Goal: Task Accomplishment & Management: Manage account settings

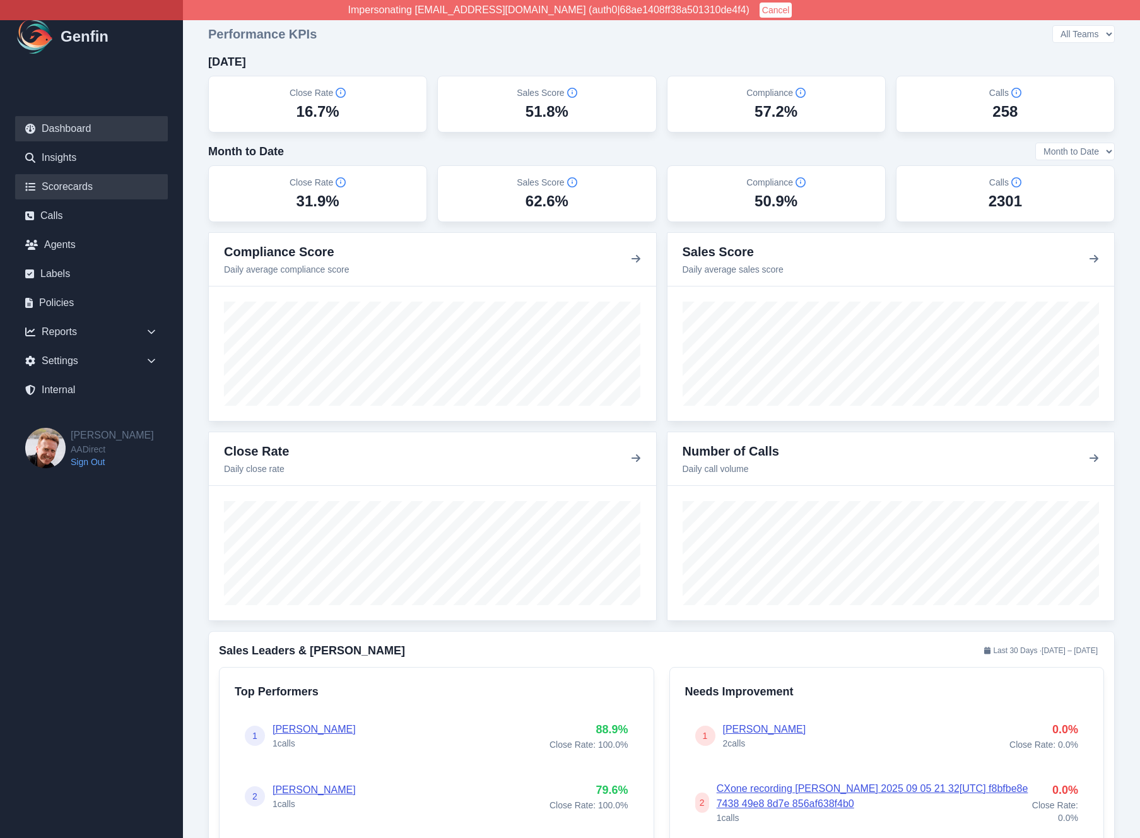
click at [68, 186] on link "Scorecards" at bounding box center [91, 186] width 153 height 25
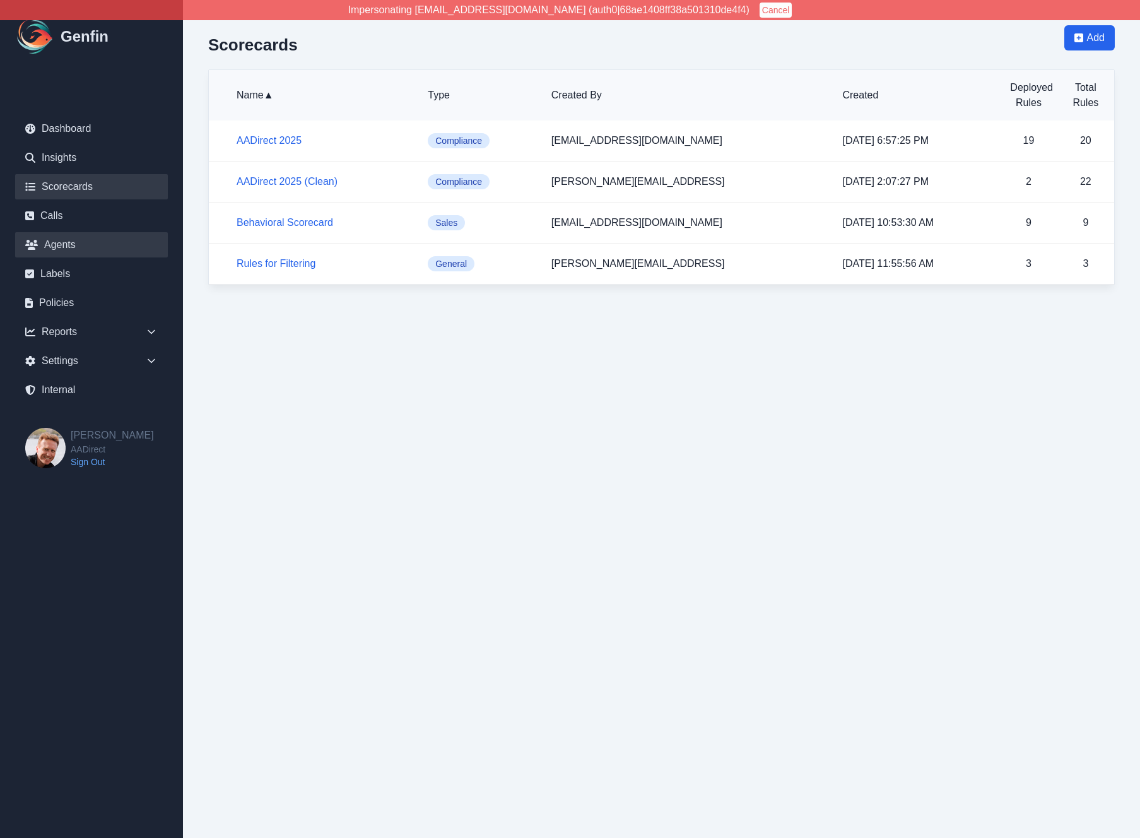
click at [68, 245] on link "Agents" at bounding box center [91, 244] width 153 height 25
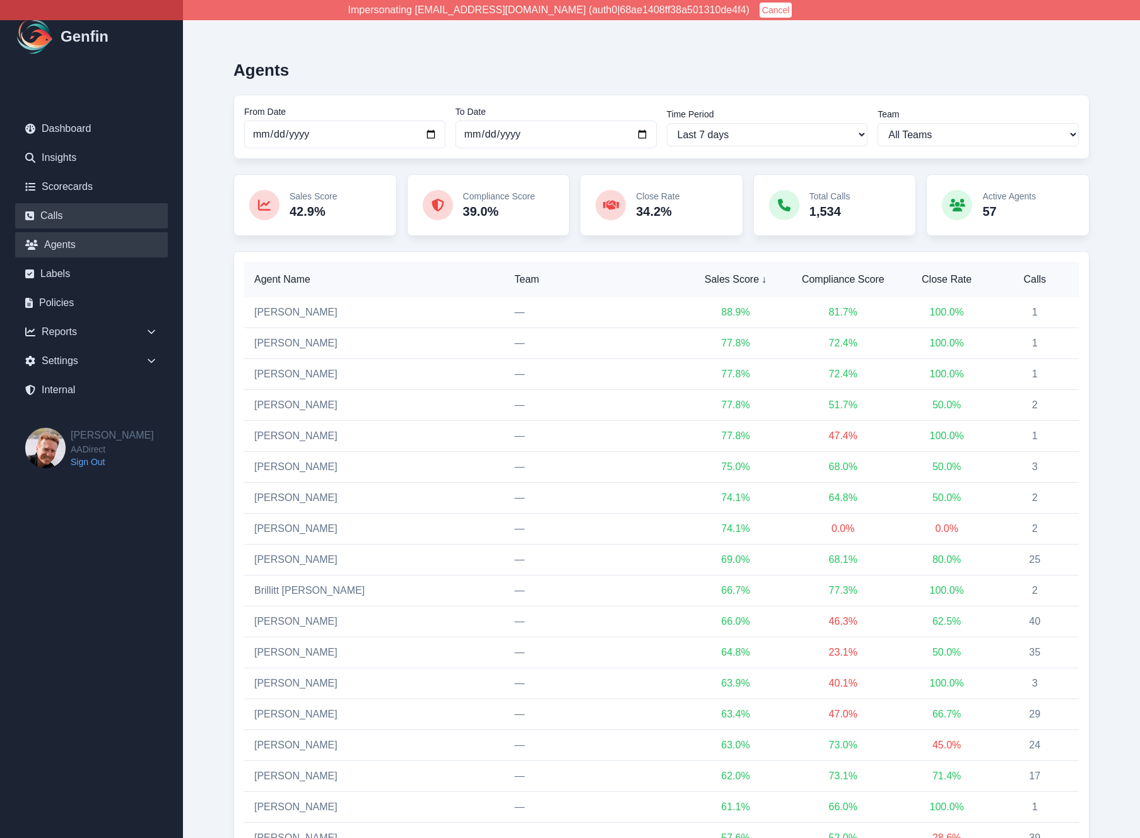
click at [70, 222] on link "Calls" at bounding box center [91, 215] width 153 height 25
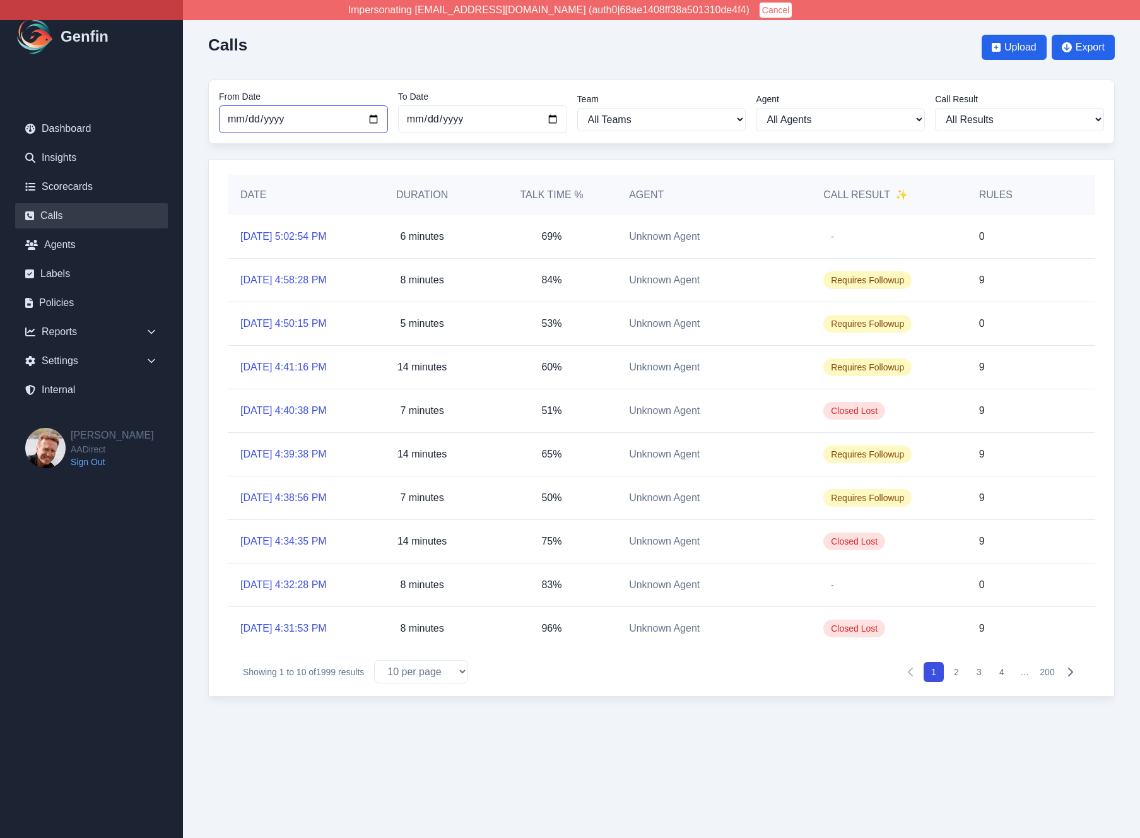
click at [288, 117] on input "2025-08-01" at bounding box center [303, 119] width 169 height 28
type input "2025-09-01"
click at [512, 127] on input "[DATE]" at bounding box center [482, 119] width 169 height 28
click at [649, 112] on select "All Teams" at bounding box center [661, 119] width 169 height 23
click at [577, 108] on select "All Teams" at bounding box center [661, 119] width 169 height 23
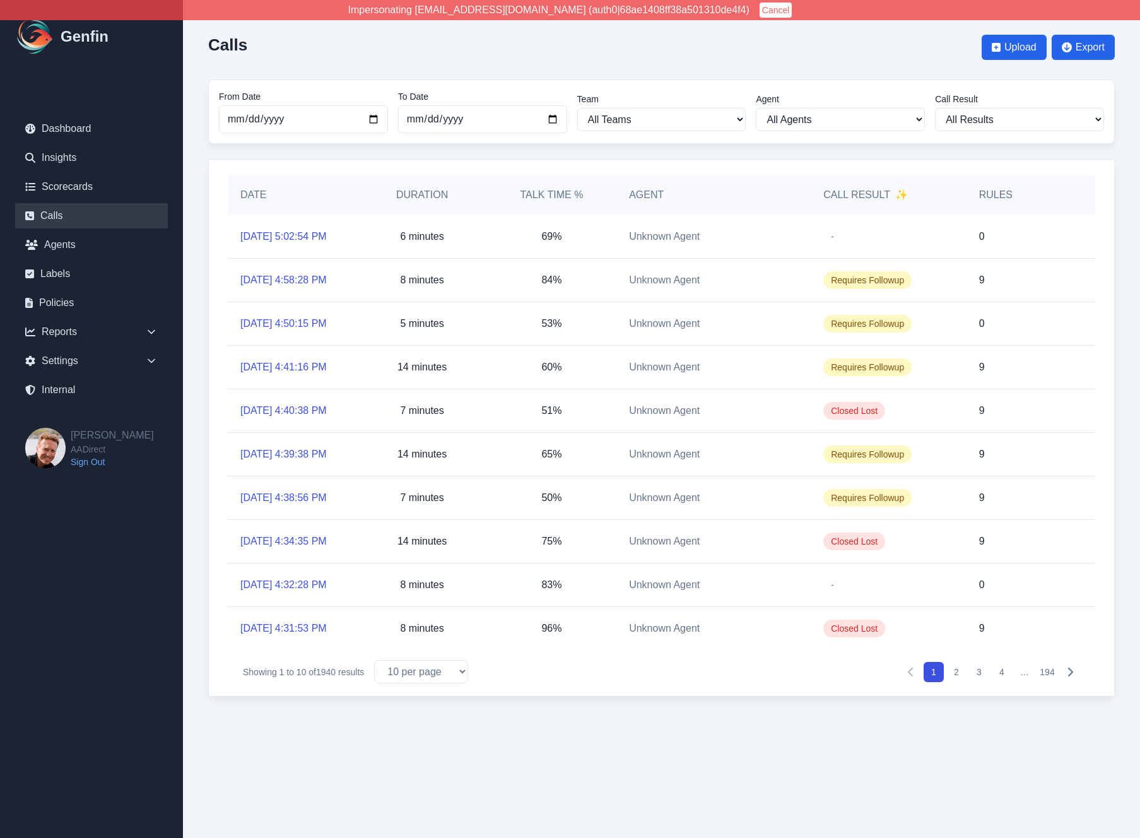
click at [206, 250] on div "Calls Upload Export From Date 2025-09-01 To Date 2025-09-29 Team All Teams Agen…" at bounding box center [661, 361] width 957 height 722
click at [97, 352] on div "Settings" at bounding box center [91, 360] width 153 height 25
click at [69, 435] on link "Teams" at bounding box center [99, 434] width 138 height 15
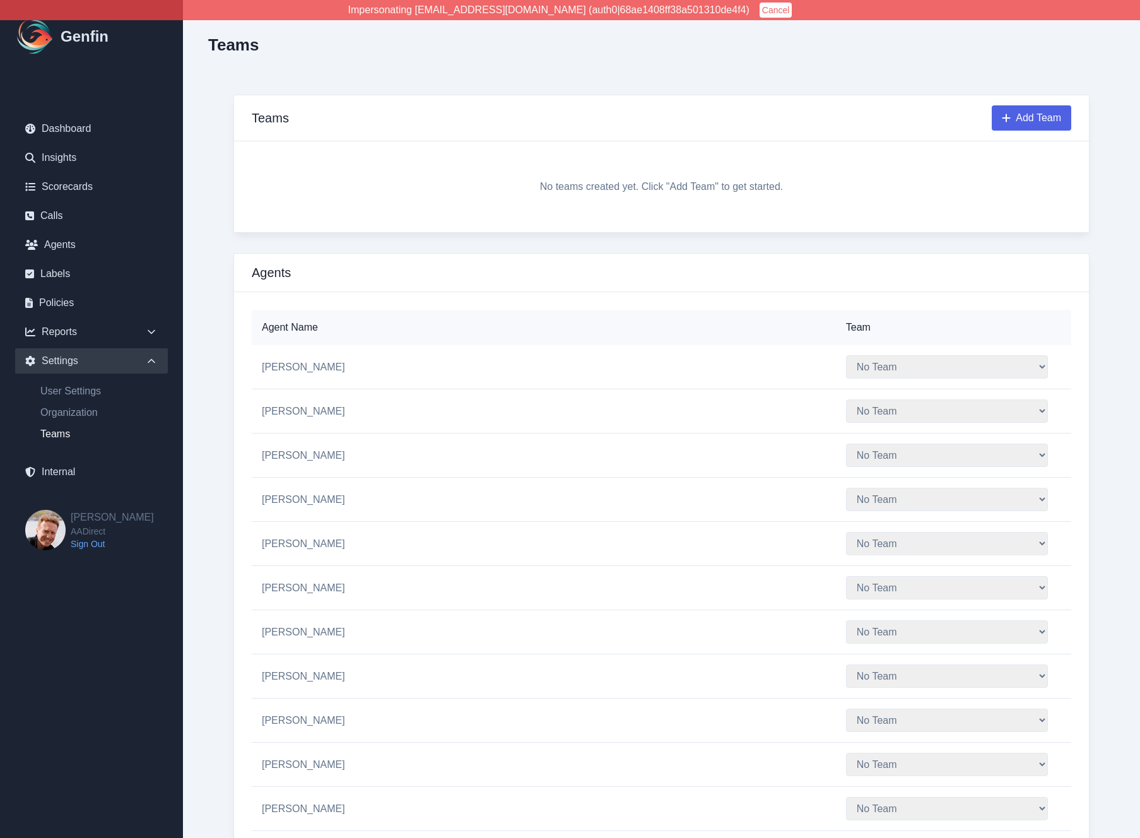
click at [1039, 110] on button "Add Team" at bounding box center [1032, 117] width 80 height 25
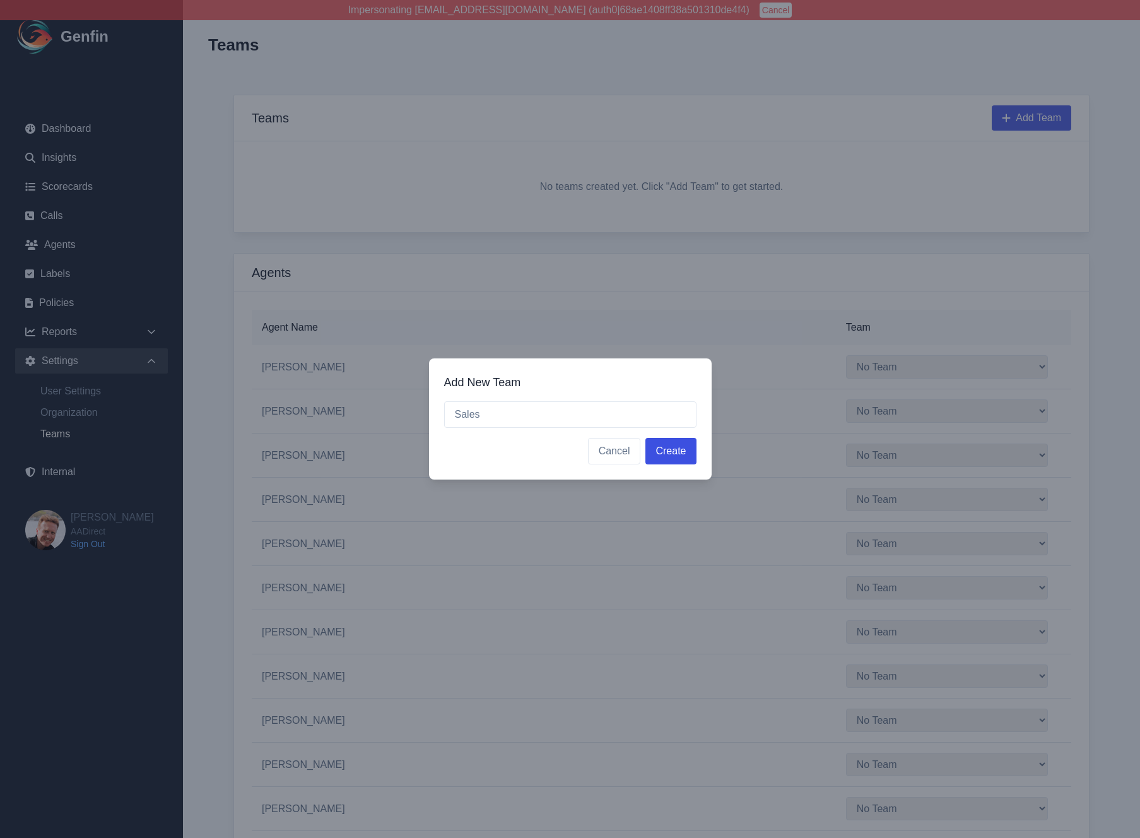
type input "Sales"
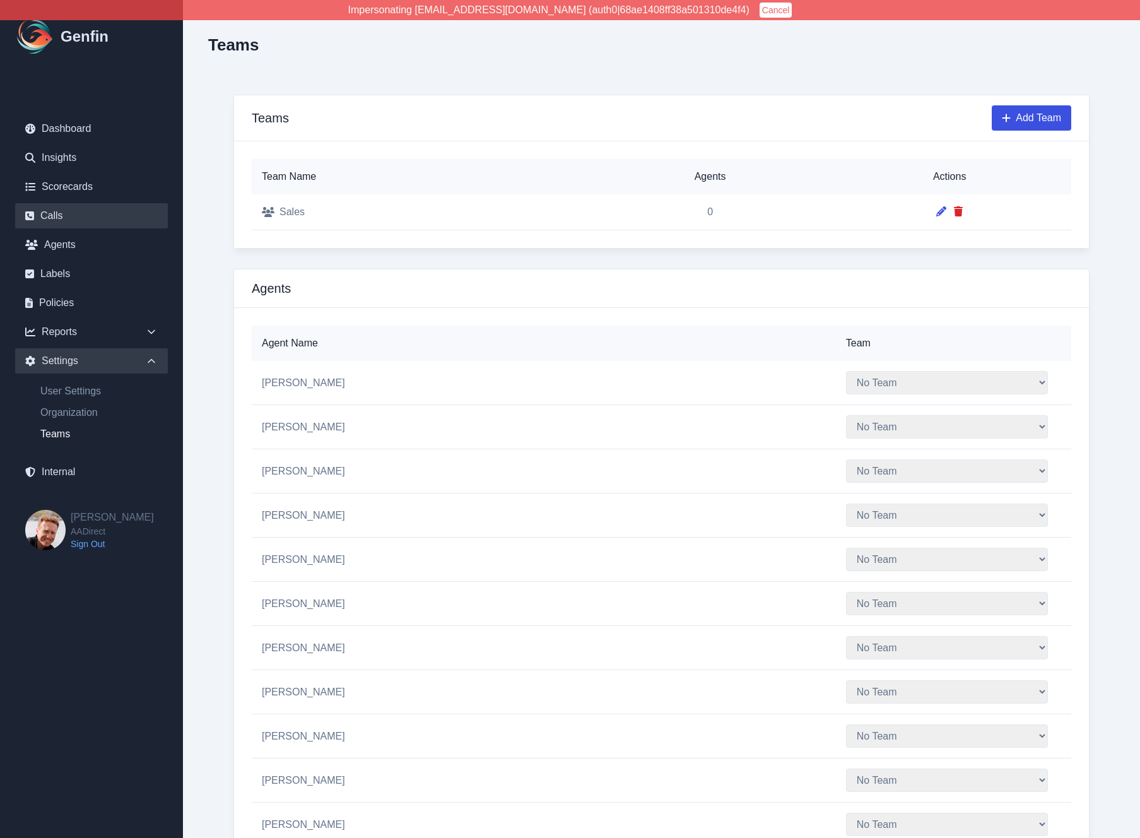
click at [83, 216] on link "Calls" at bounding box center [91, 215] width 153 height 25
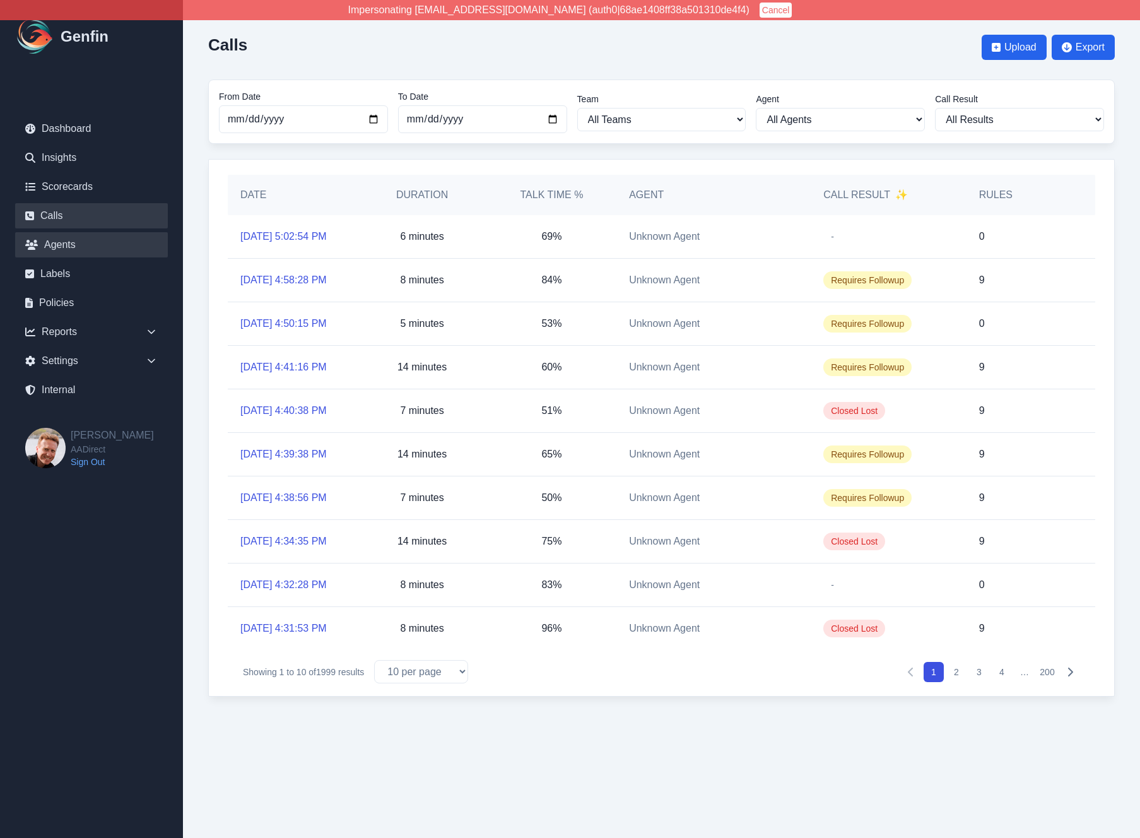
click at [76, 244] on link "Agents" at bounding box center [91, 244] width 153 height 25
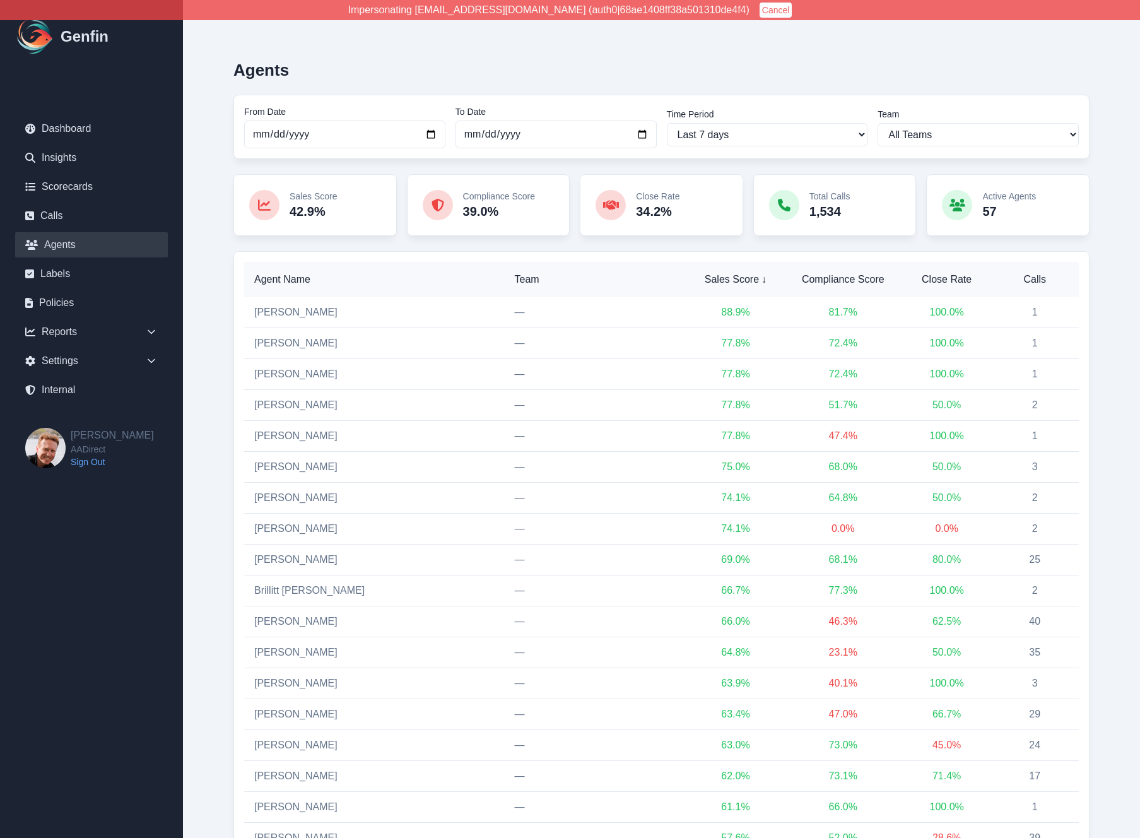
click at [1028, 272] on span "Calls" at bounding box center [1035, 279] width 68 height 15
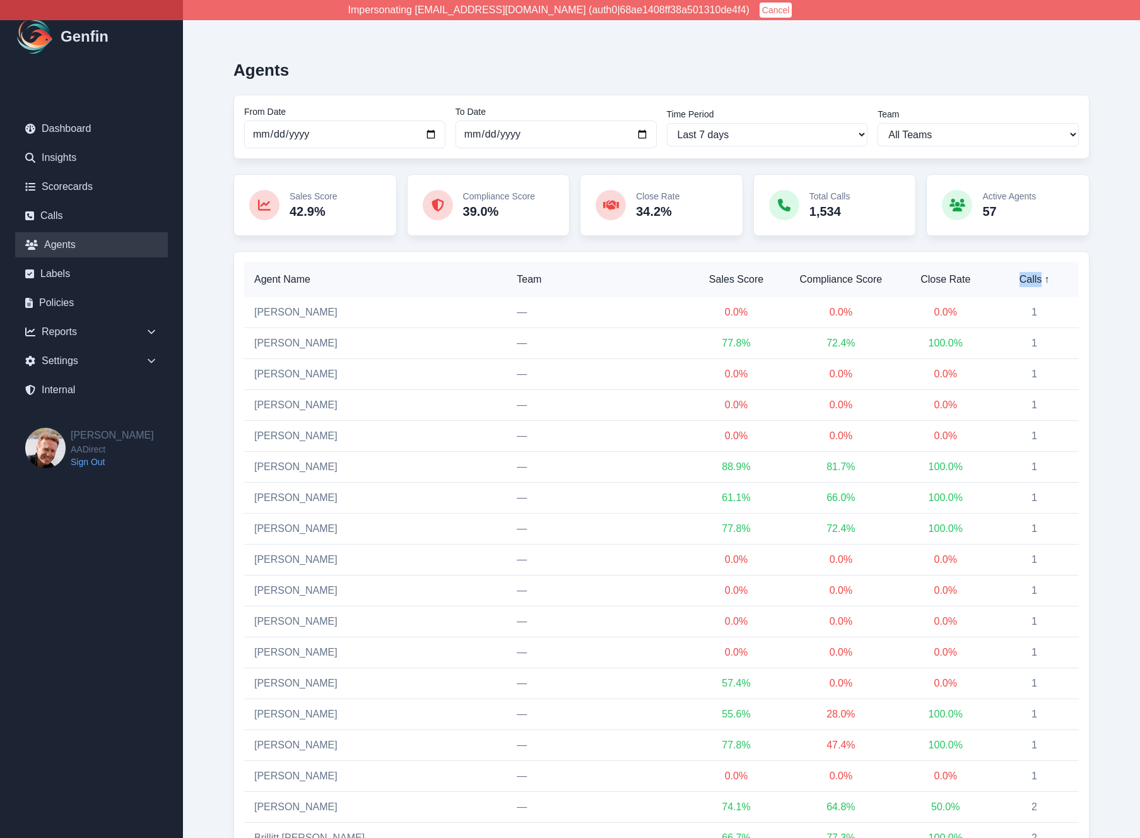
click at [1028, 272] on span "Calls ↑" at bounding box center [1034, 279] width 69 height 15
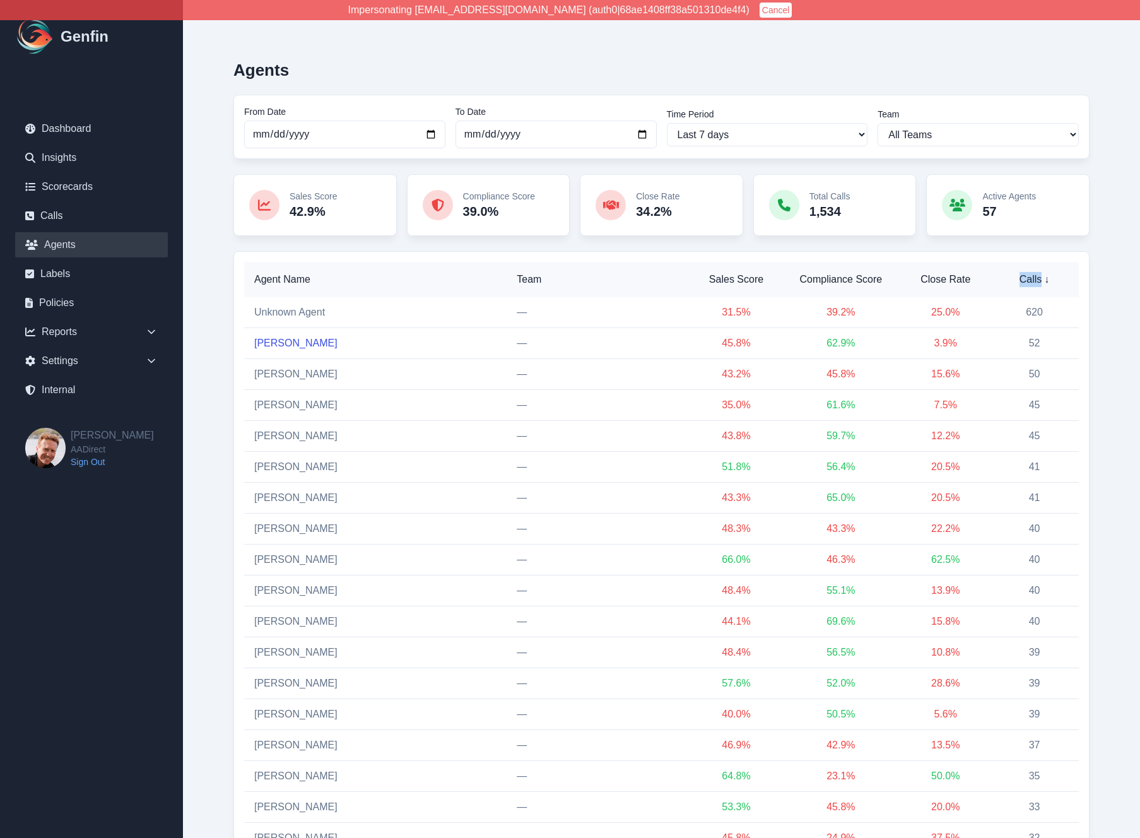
click at [287, 340] on link "Velma Marin" at bounding box center [295, 343] width 83 height 11
click at [297, 405] on link "Giselle Garcia" at bounding box center [295, 405] width 83 height 11
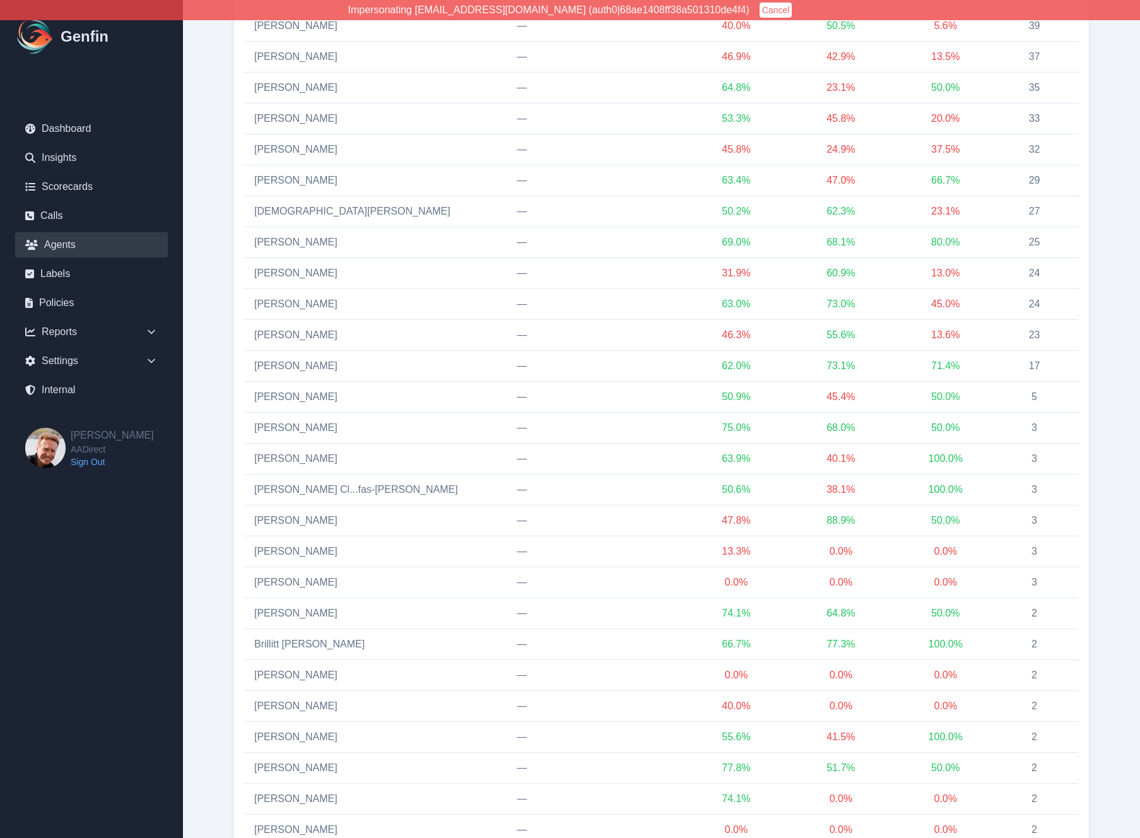
scroll to position [802, 0]
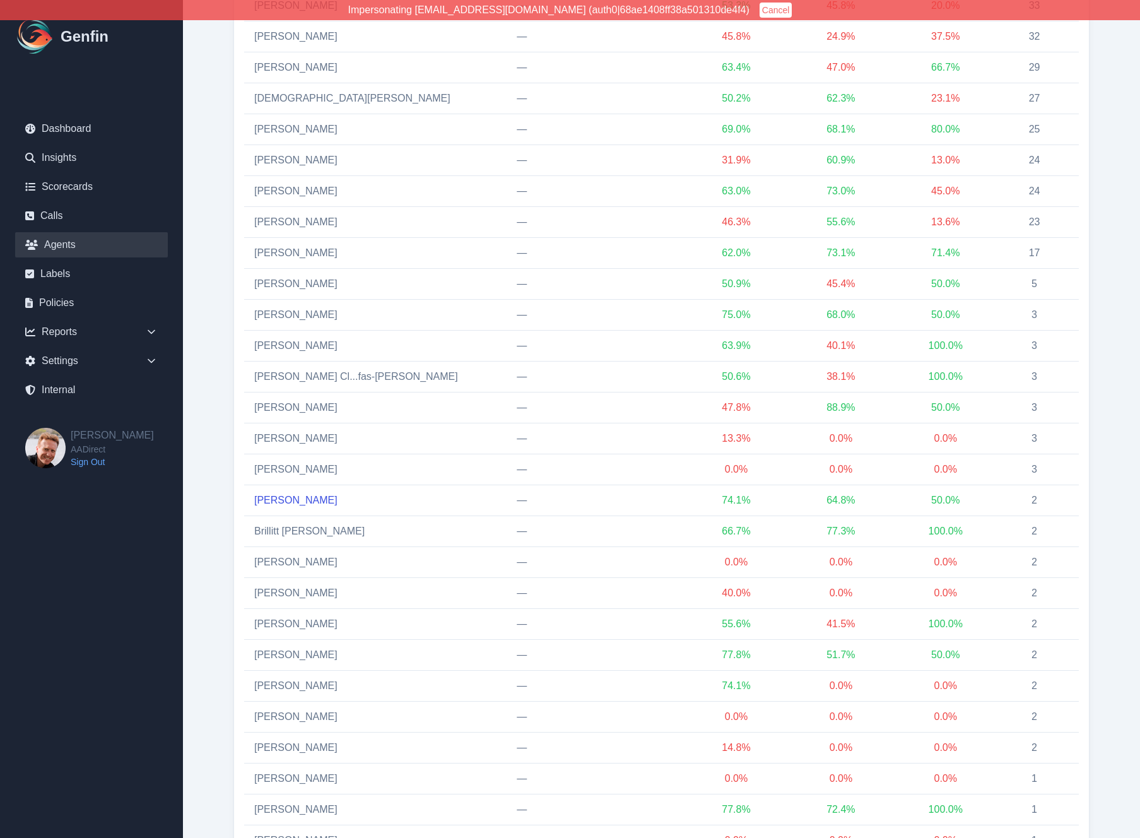
click at [288, 501] on link "Annaly Castillo" at bounding box center [295, 500] width 83 height 11
click at [280, 530] on link "Brillitt [PERSON_NAME]" at bounding box center [309, 531] width 110 height 11
click at [147, 365] on icon at bounding box center [151, 361] width 13 height 13
click at [60, 432] on link "Teams" at bounding box center [99, 434] width 138 height 15
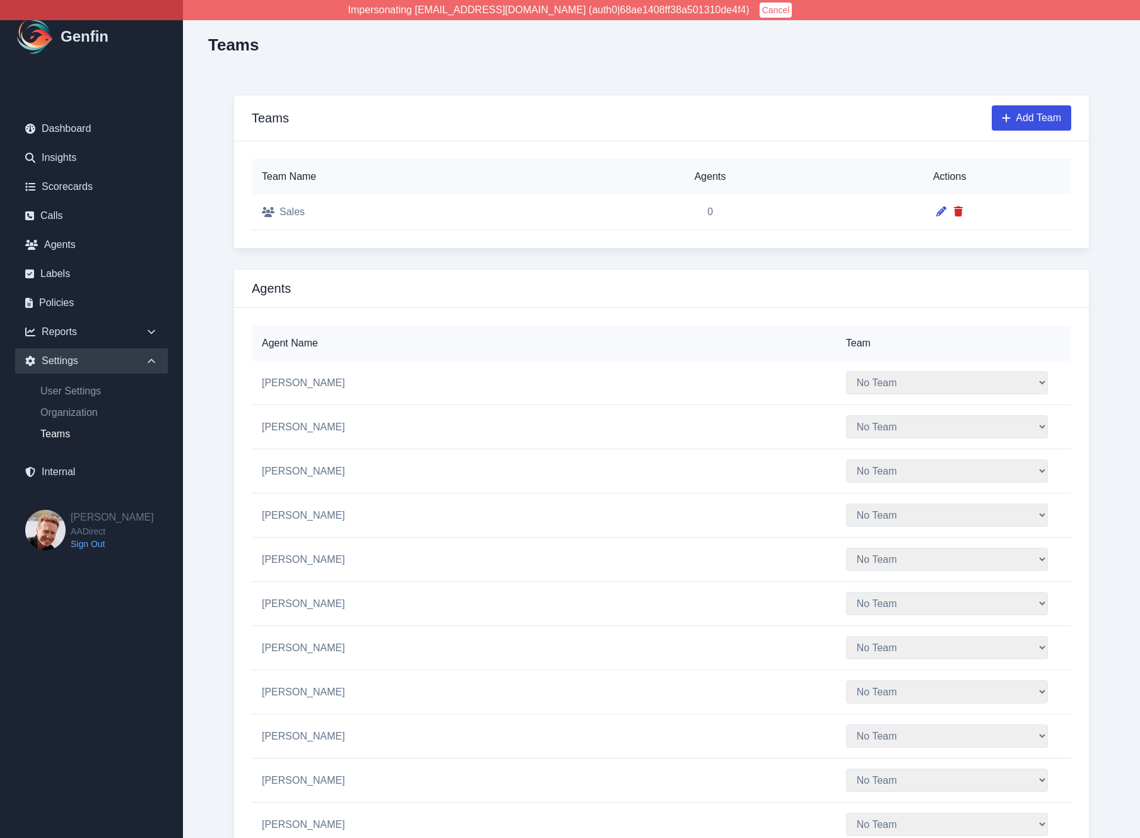
scroll to position [506, 0]
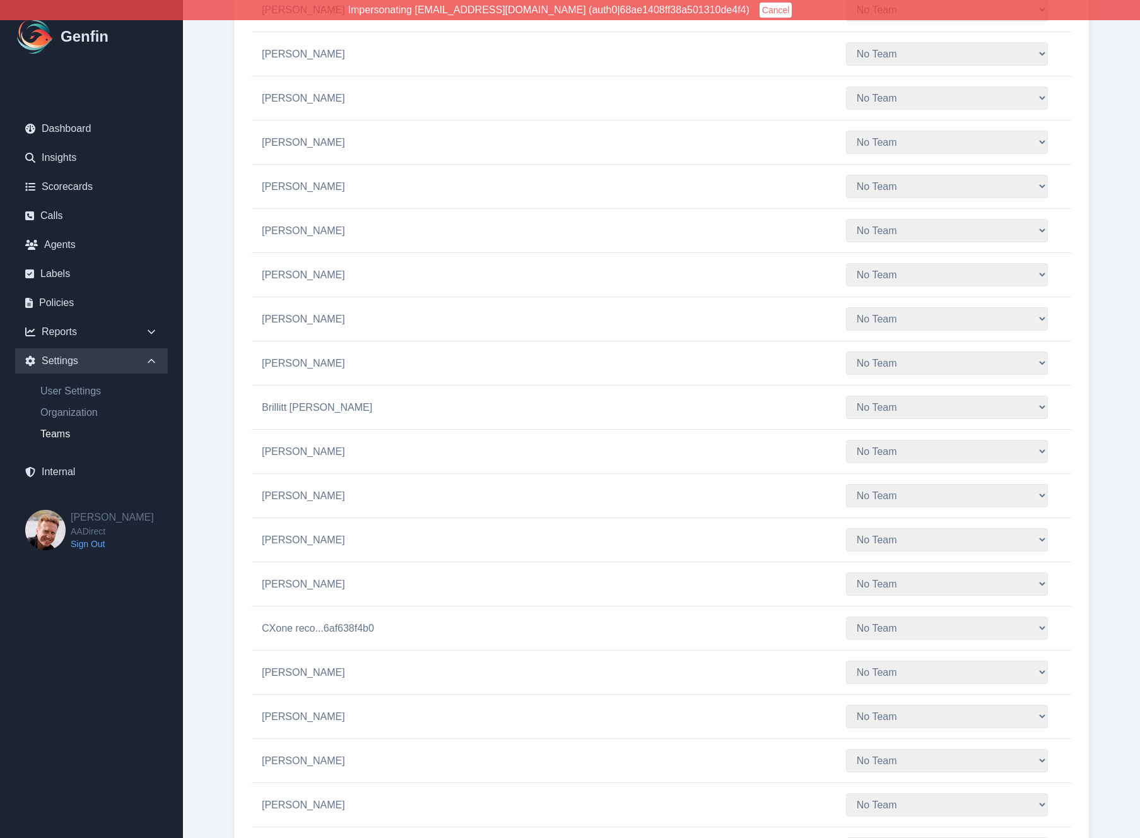
click at [846, 419] on select "No Team Sales" at bounding box center [947, 407] width 202 height 23
select select "1"
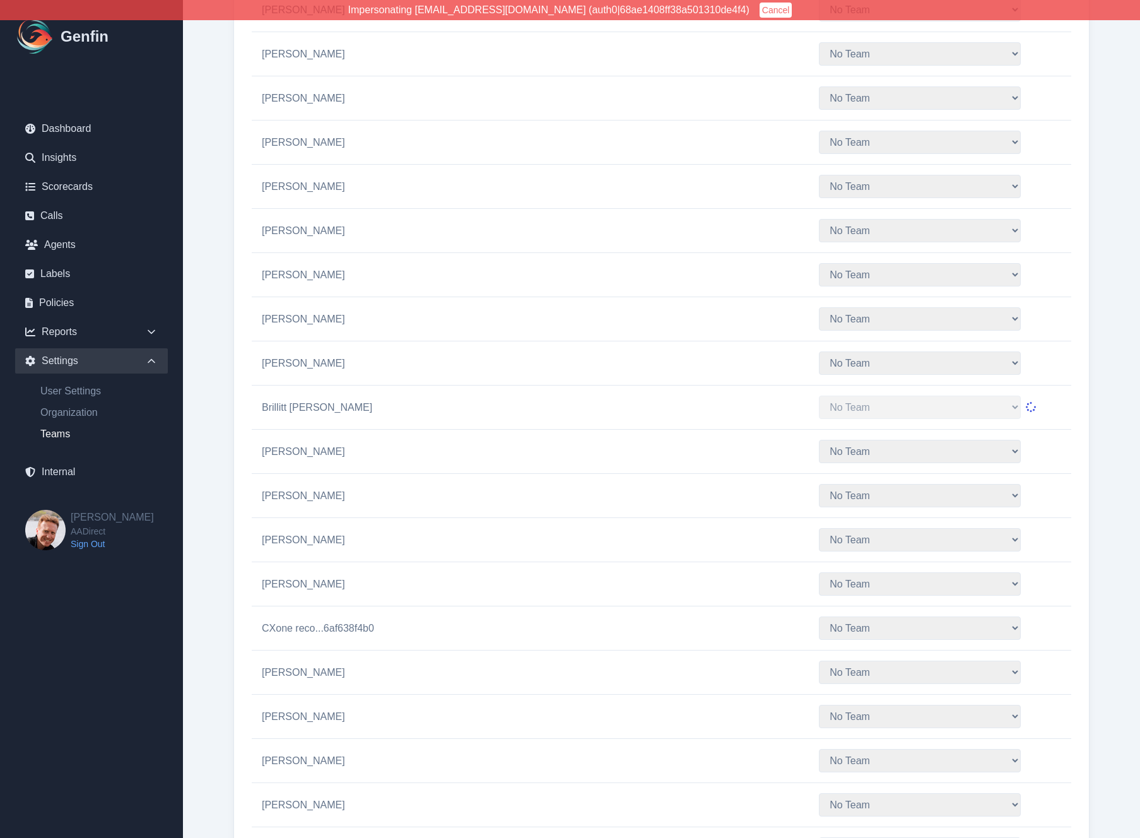
select select "1"
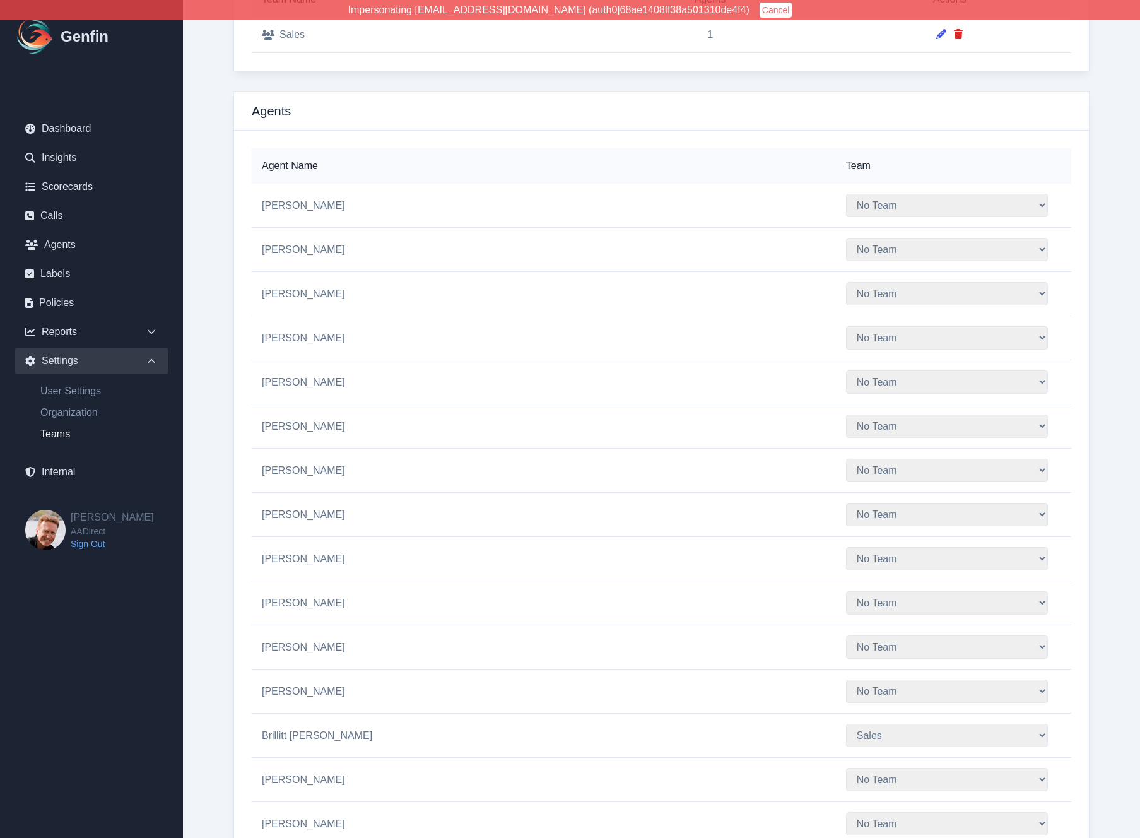
scroll to position [118, 0]
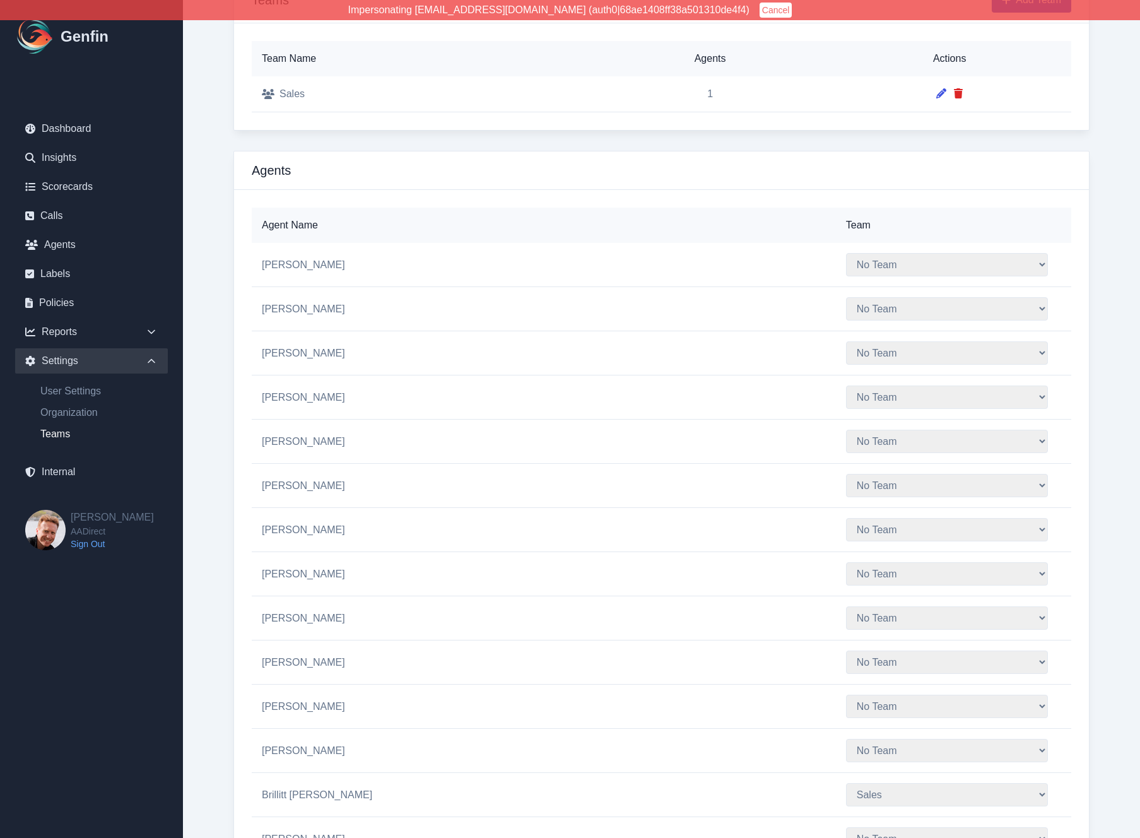
click at [846, 408] on select "No Team Sales" at bounding box center [947, 397] width 202 height 23
select select "1"
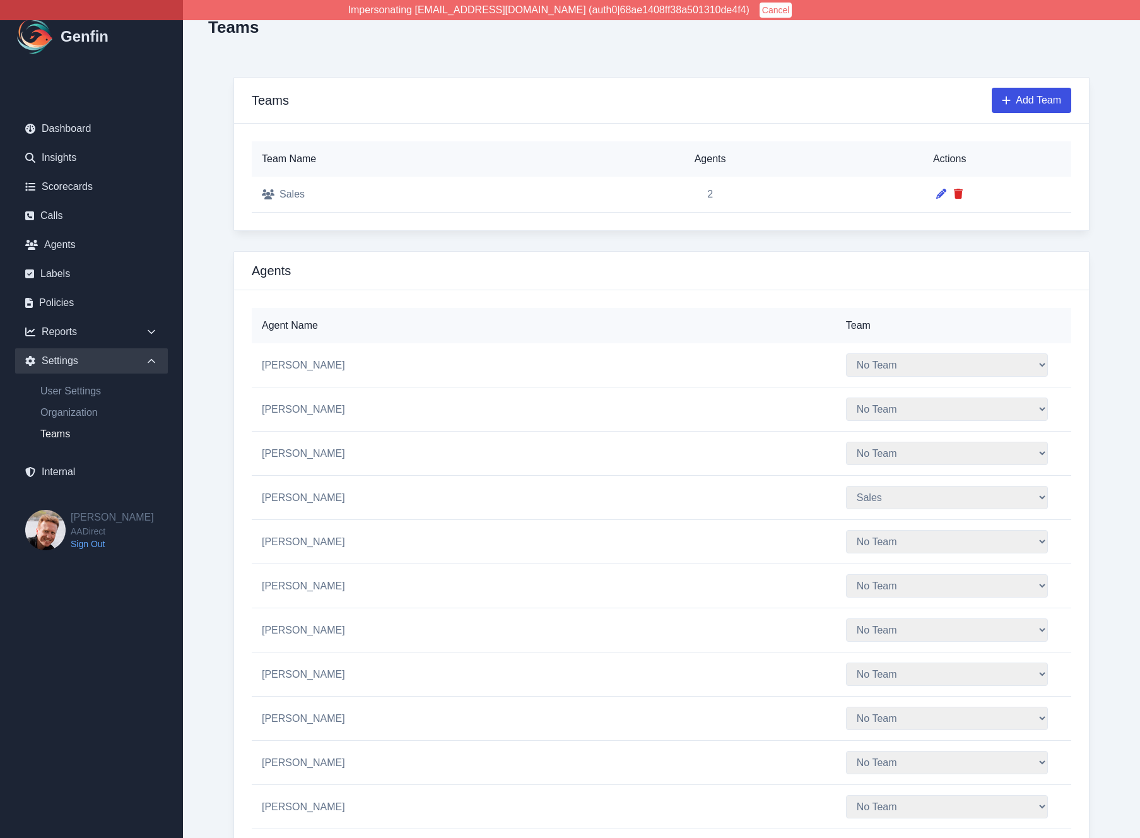
scroll to position [0, 0]
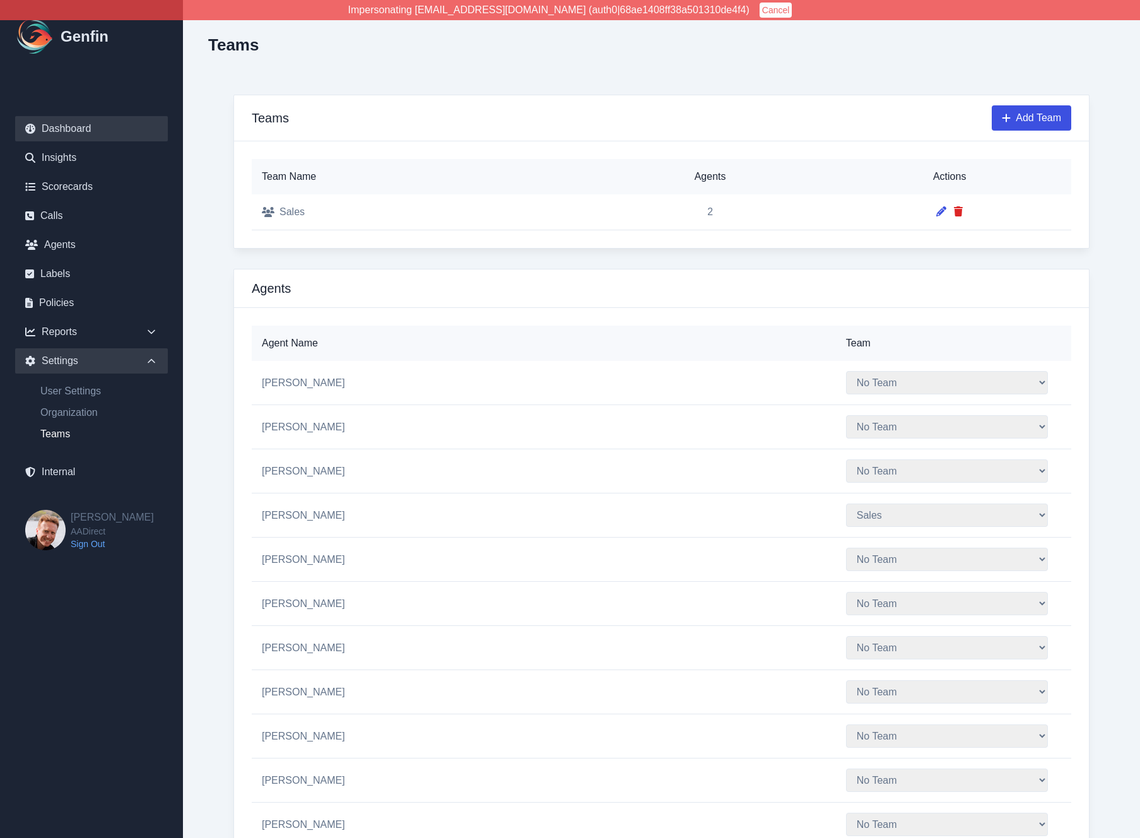
click at [66, 131] on link "Dashboard" at bounding box center [91, 128] width 153 height 25
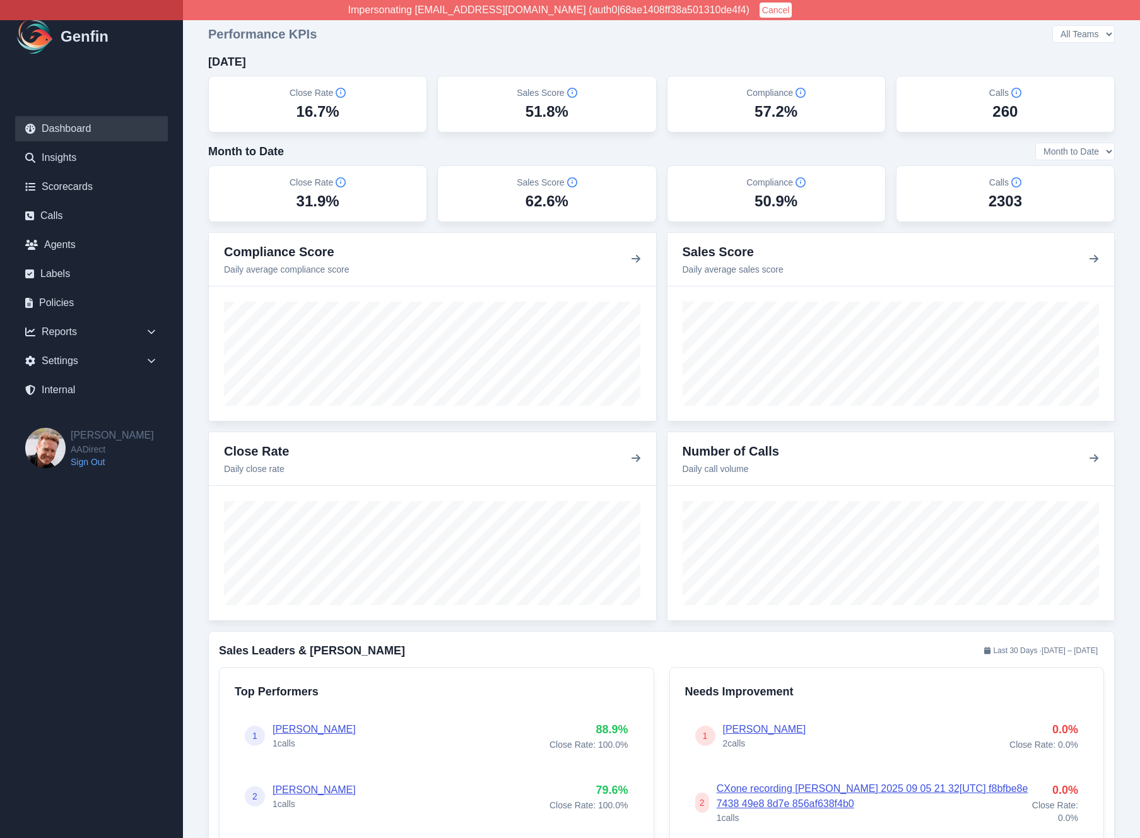
click at [1094, 35] on select "All Teams Sales" at bounding box center [1084, 34] width 62 height 18
select select "1"
click at [1053, 25] on select "All Teams Sales" at bounding box center [1084, 34] width 62 height 18
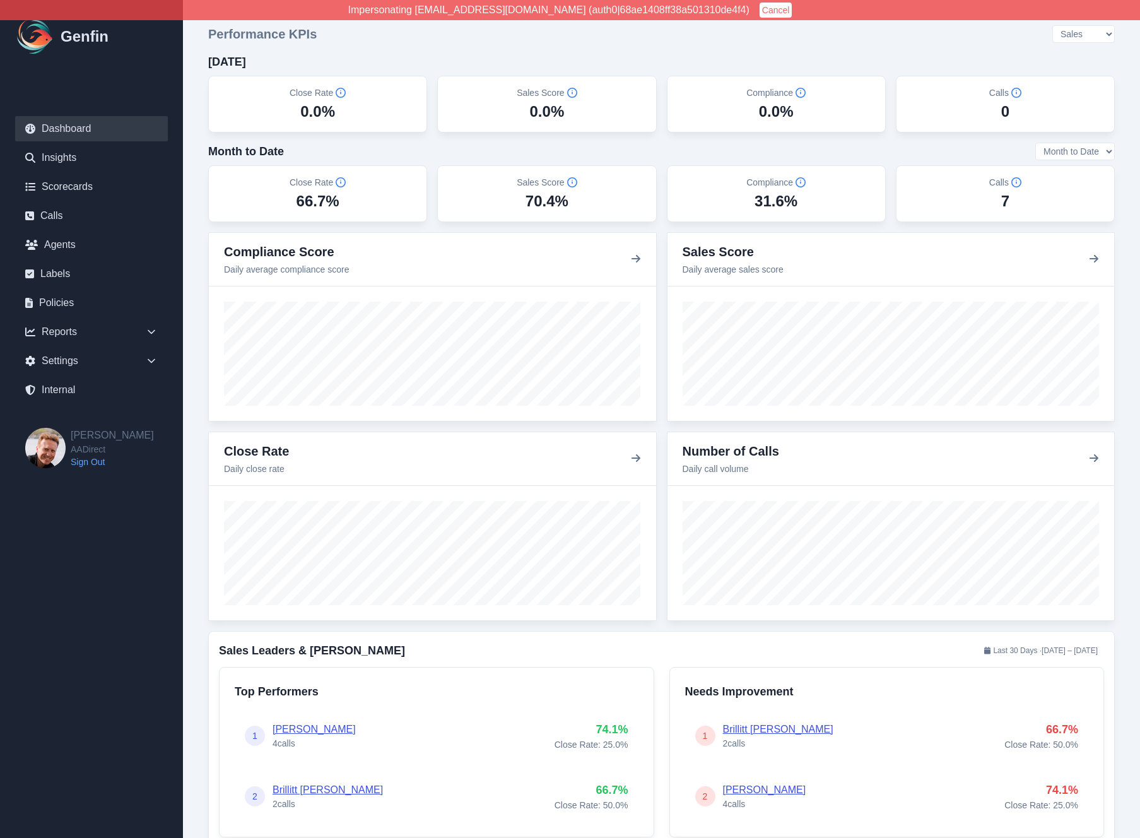
click at [1065, 36] on select "All Teams Sales" at bounding box center [1084, 34] width 62 height 18
select select
click at [1053, 25] on select "All Teams Sales" at bounding box center [1084, 34] width 62 height 18
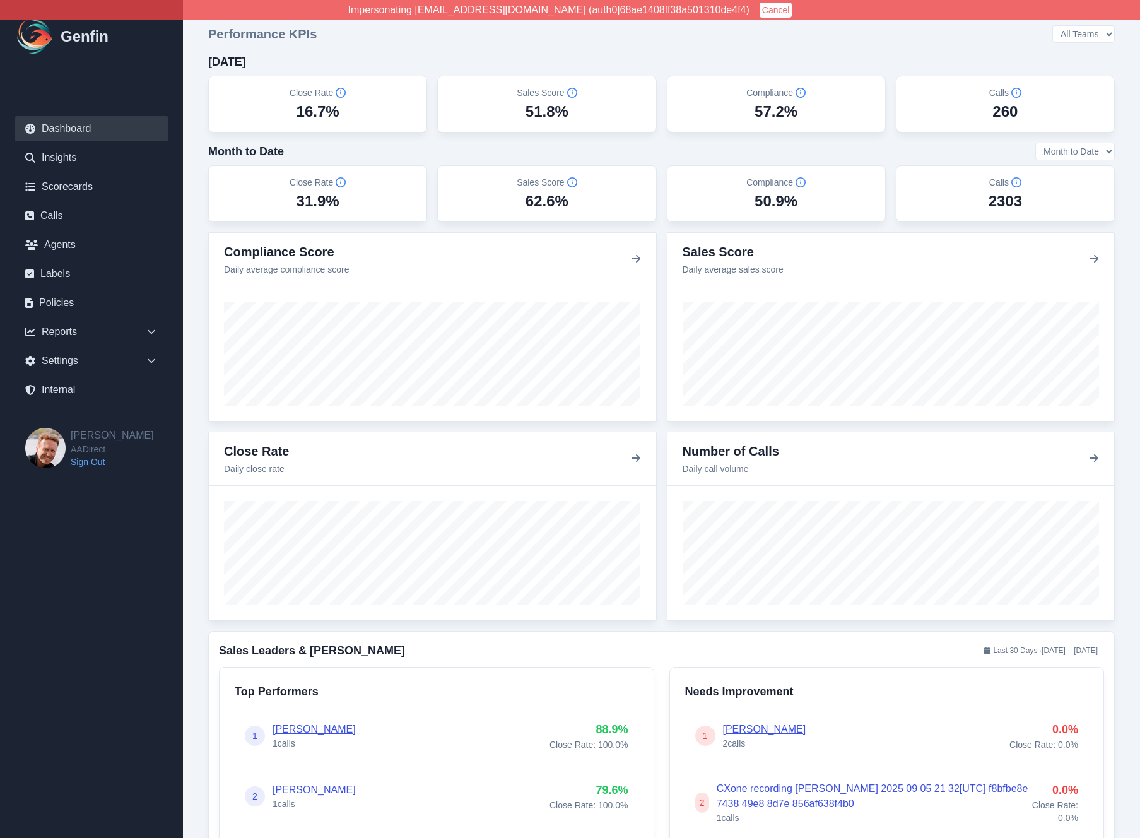
click at [1055, 155] on select "Month to Date Last 7 Days Last 30 Days" at bounding box center [1076, 152] width 80 height 18
click at [77, 244] on link "Agents" at bounding box center [91, 244] width 153 height 25
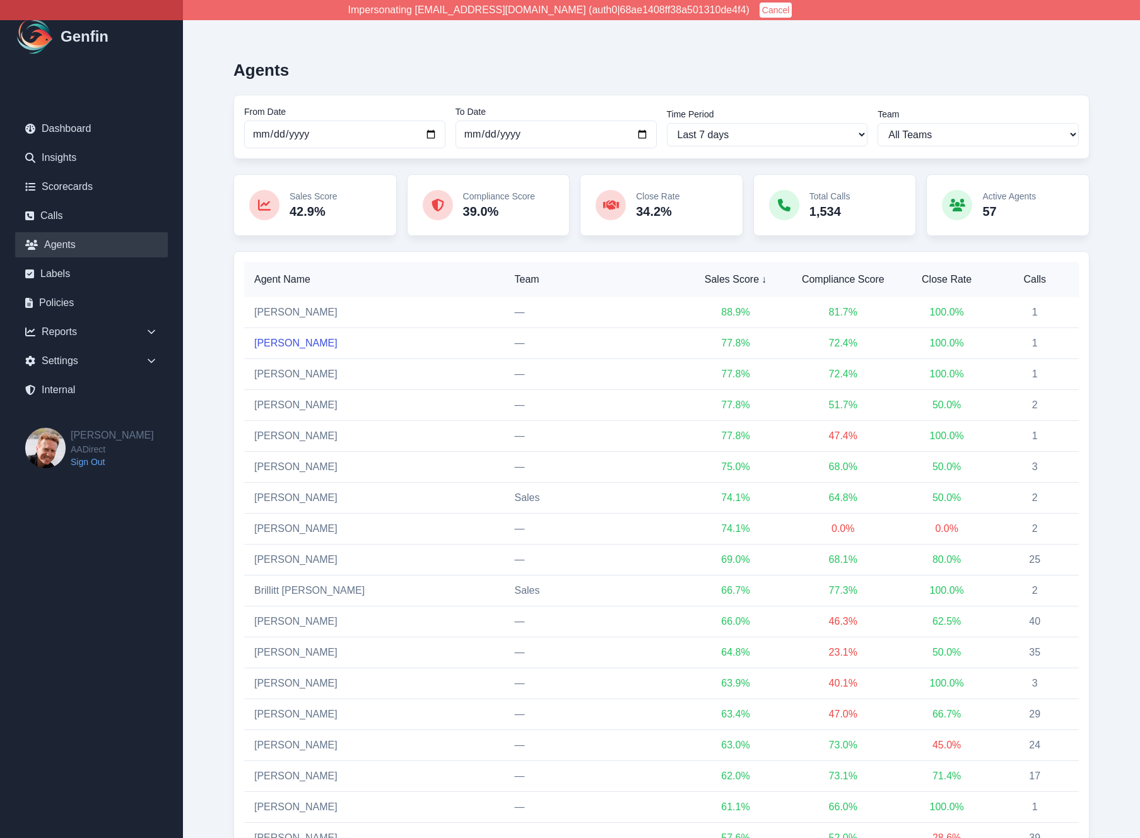
click at [292, 348] on link "Angela Barnett" at bounding box center [295, 343] width 83 height 11
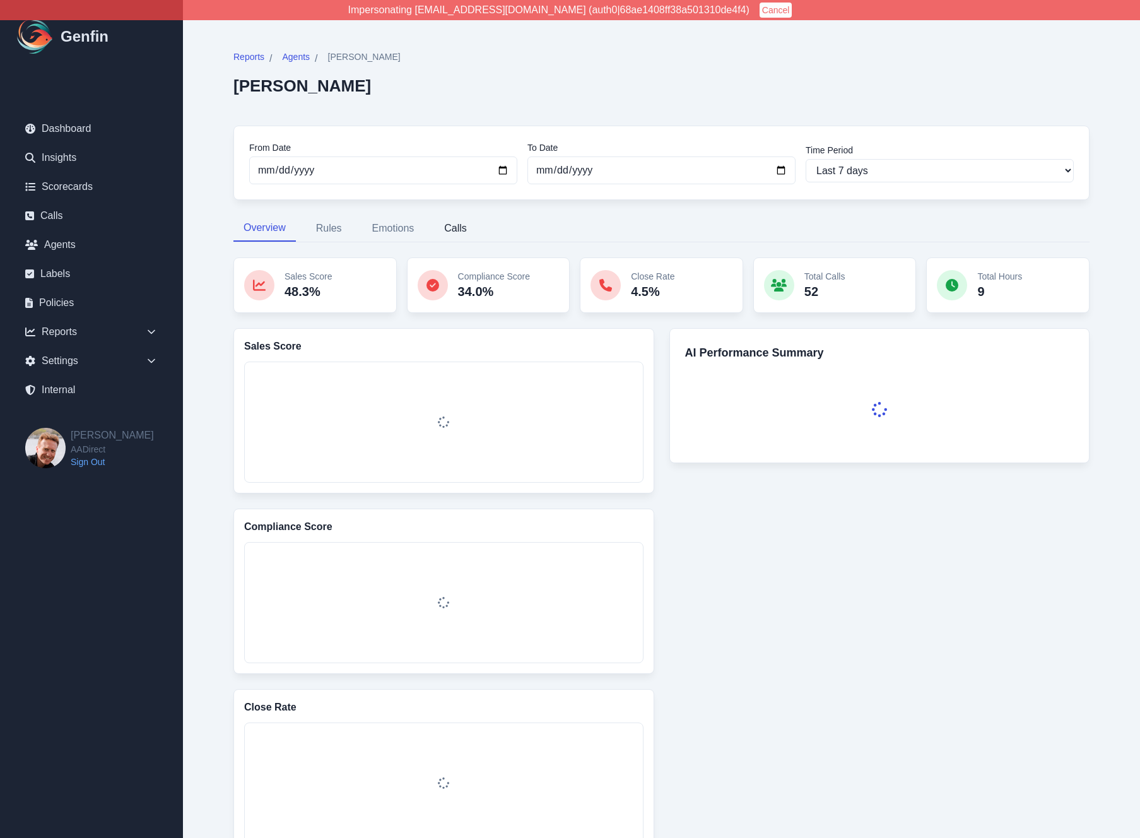
click at [449, 222] on button "Calls" at bounding box center [455, 228] width 43 height 27
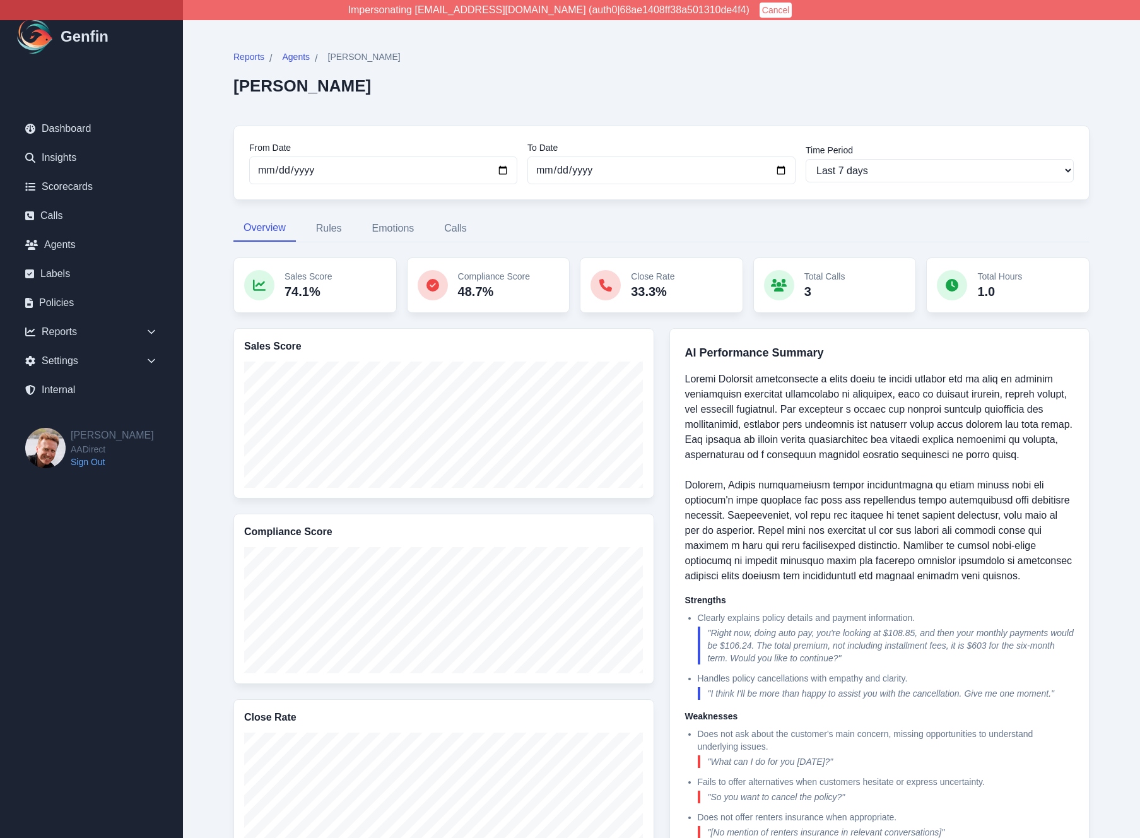
drag, startPoint x: 229, startPoint y: 85, endPoint x: 358, endPoint y: 91, distance: 129.5
click at [358, 91] on div "Reports / Agents / [PERSON_NAME] [PERSON_NAME] From Date [DATE] To Date [DATE] …" at bounding box center [661, 648] width 907 height 1247
copy h2 "[PERSON_NAME]"
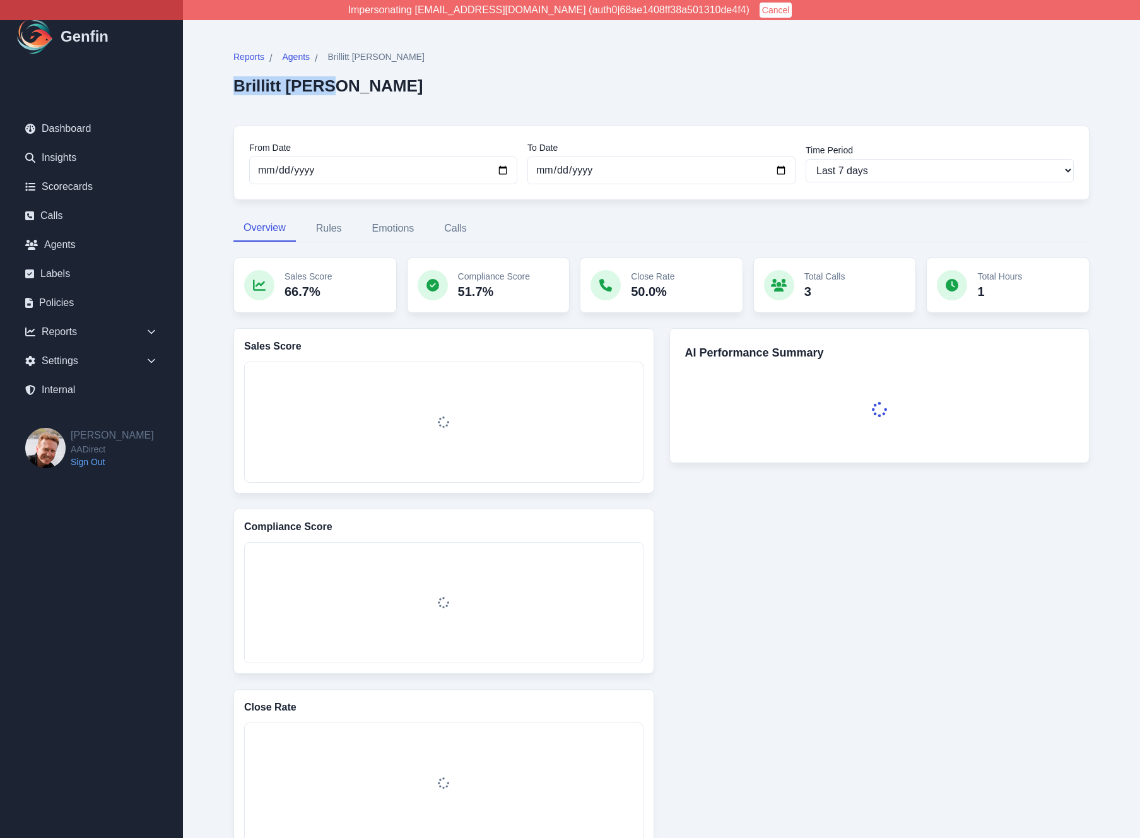
drag, startPoint x: 304, startPoint y: 83, endPoint x: 215, endPoint y: 85, distance: 89.0
click at [215, 85] on div "Reports / Agents / Brillitt Solis Brillitt Solis From Date 2025-09-15 To Date 2…" at bounding box center [661, 641] width 907 height 1232
copy h2 "Brillitt Solis"
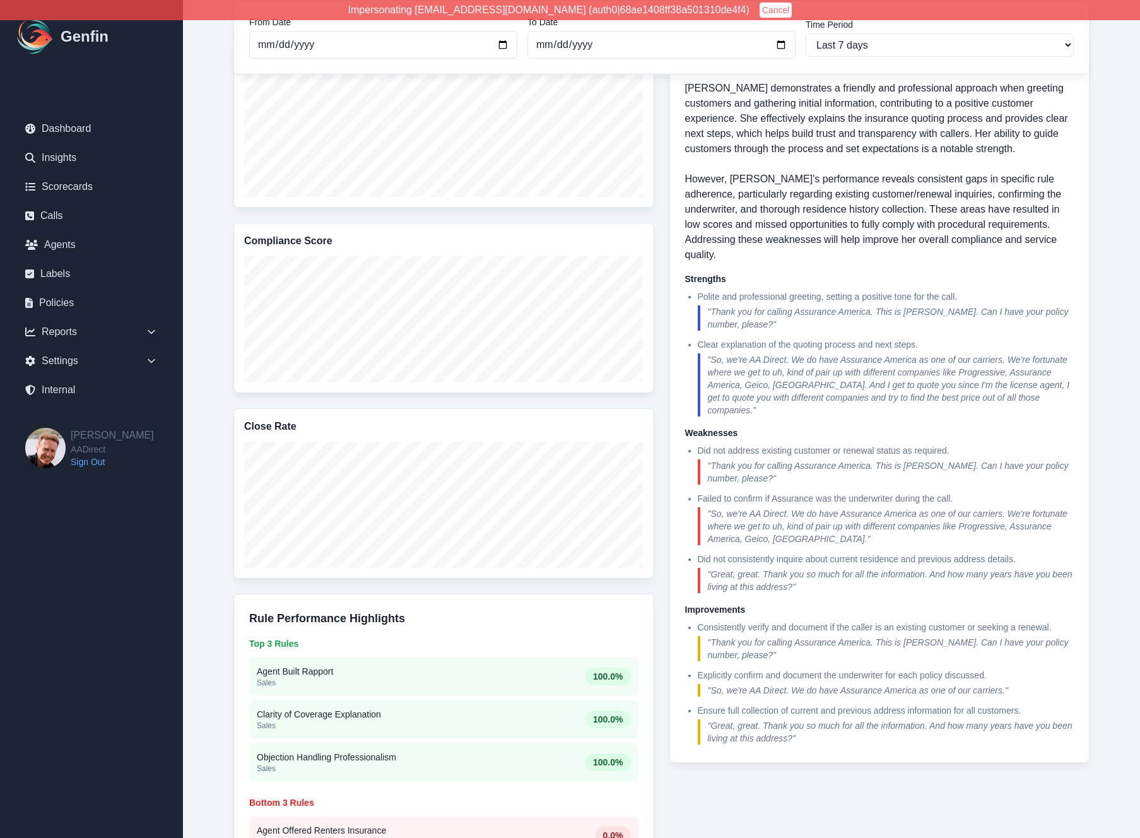
scroll to position [432, 0]
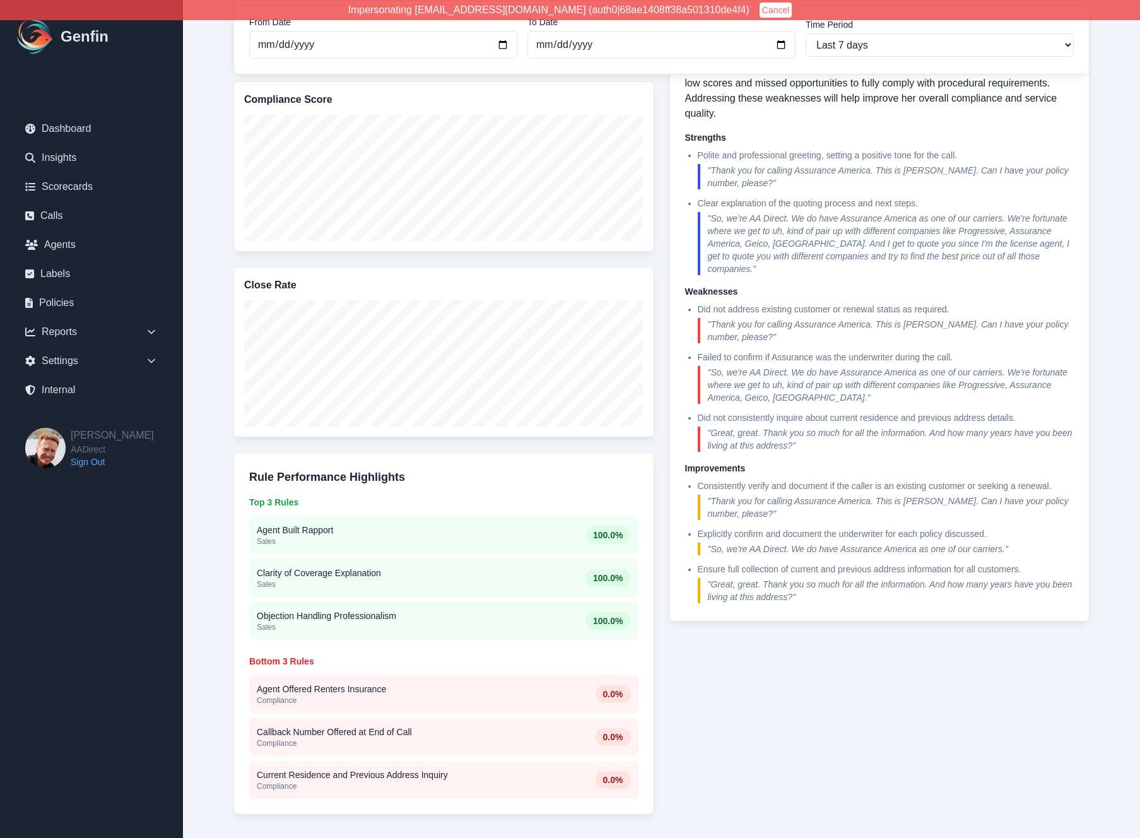
click at [230, 480] on div "Reports / Agents / Angela Barnett Angela Barnett From Date 2025-09-15 To Date 2…" at bounding box center [661, 216] width 907 height 1247
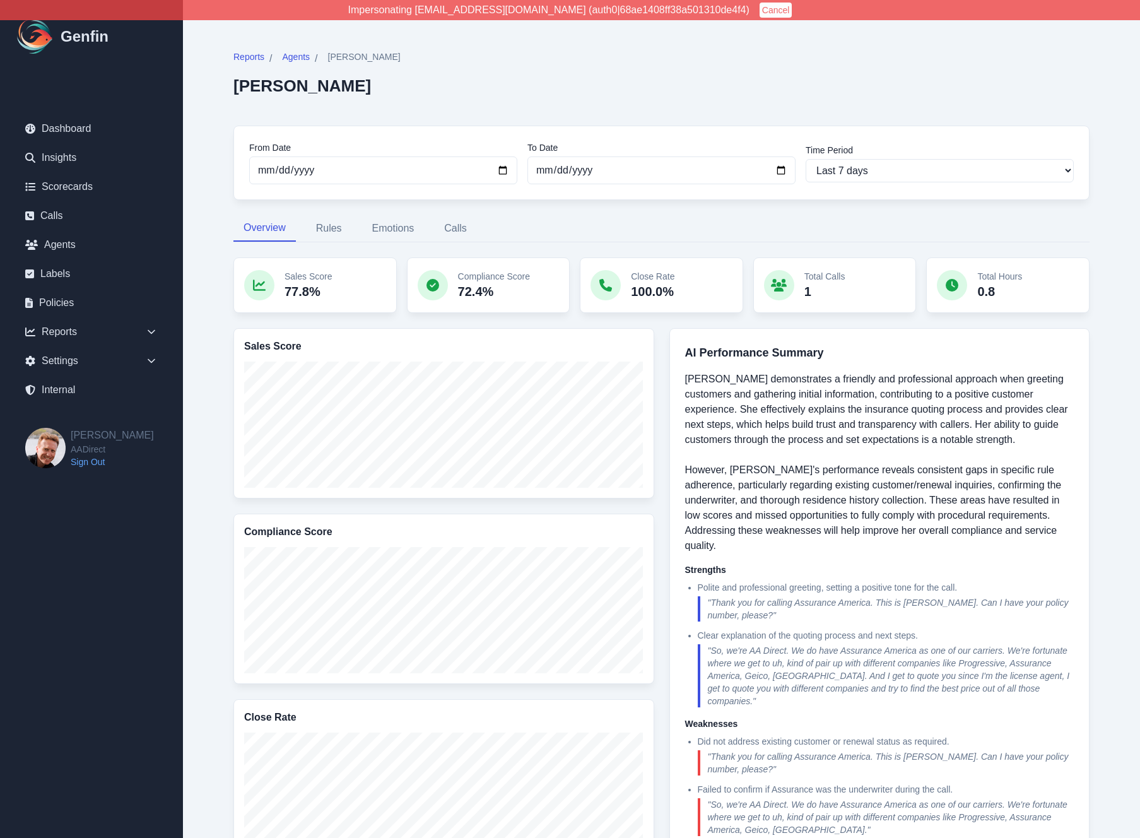
click at [227, 462] on div "Reports / Agents / Angela Barnett Angela Barnett From Date 2025-09-15 To Date 2…" at bounding box center [661, 648] width 907 height 1247
click at [66, 126] on link "Dashboard" at bounding box center [91, 128] width 153 height 25
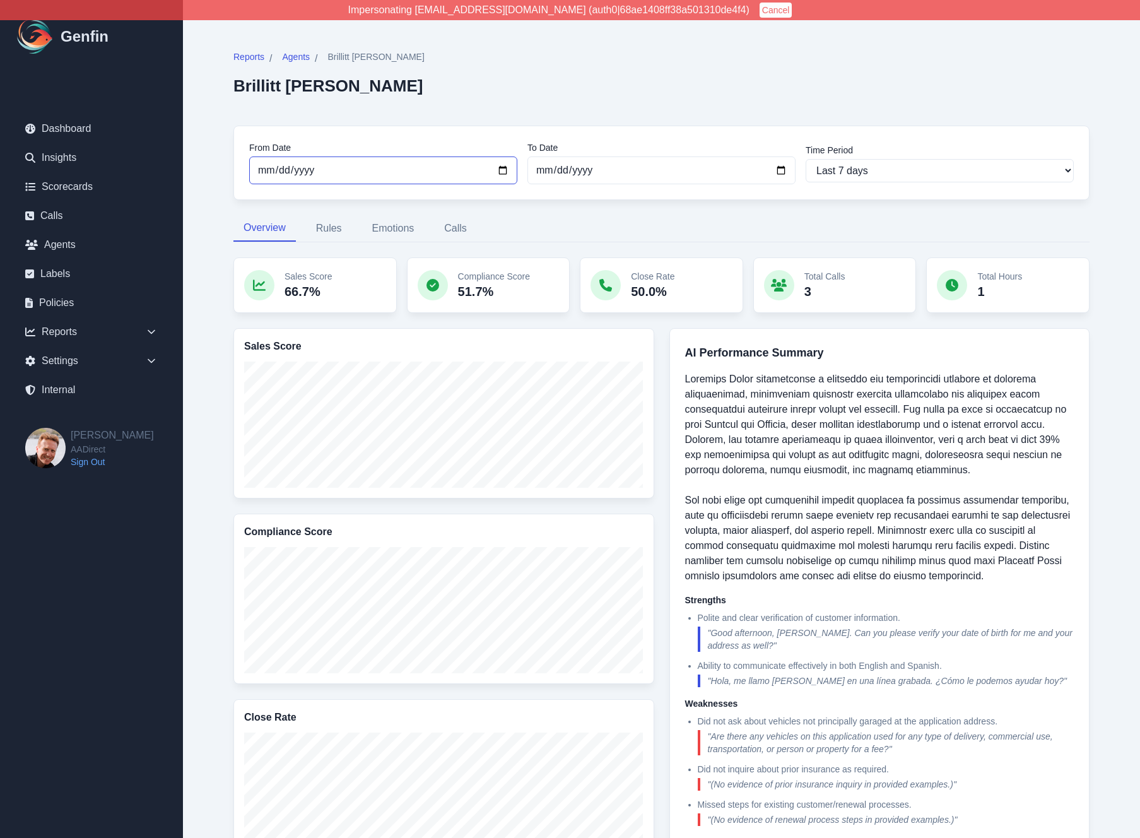
click at [262, 169] on input "[DATE]" at bounding box center [383, 171] width 268 height 28
